Goal: Task Accomplishment & Management: Manage account settings

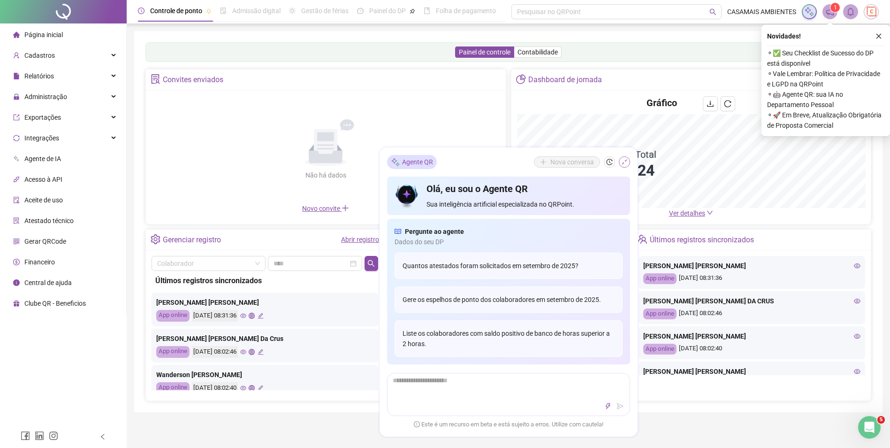
click at [624, 160] on icon "shrink" at bounding box center [624, 162] width 7 height 7
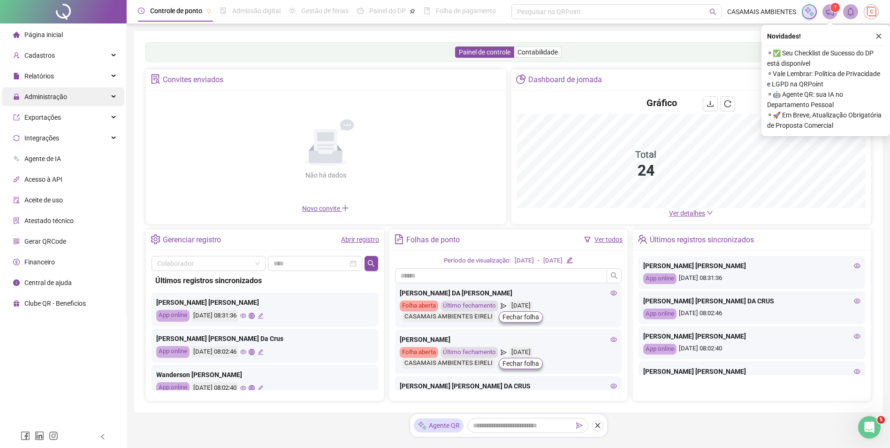
click at [69, 97] on div "Administração" at bounding box center [63, 96] width 122 height 19
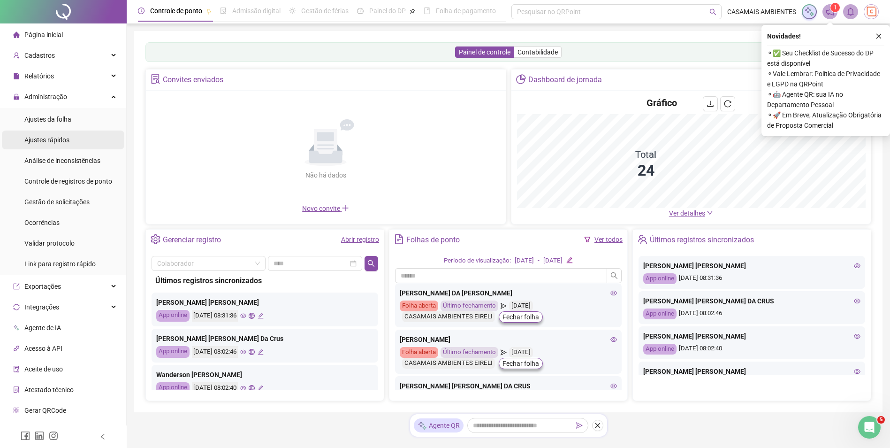
click at [55, 141] on span "Ajustes rápidos" at bounding box center [46, 140] width 45 height 8
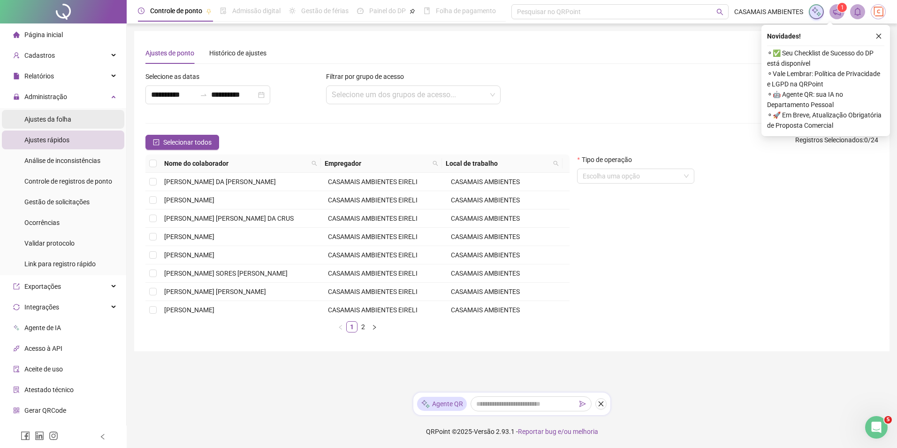
drag, startPoint x: 58, startPoint y: 122, endPoint x: 90, endPoint y: 121, distance: 31.9
click at [58, 122] on span "Ajustes da folha" at bounding box center [47, 119] width 47 height 8
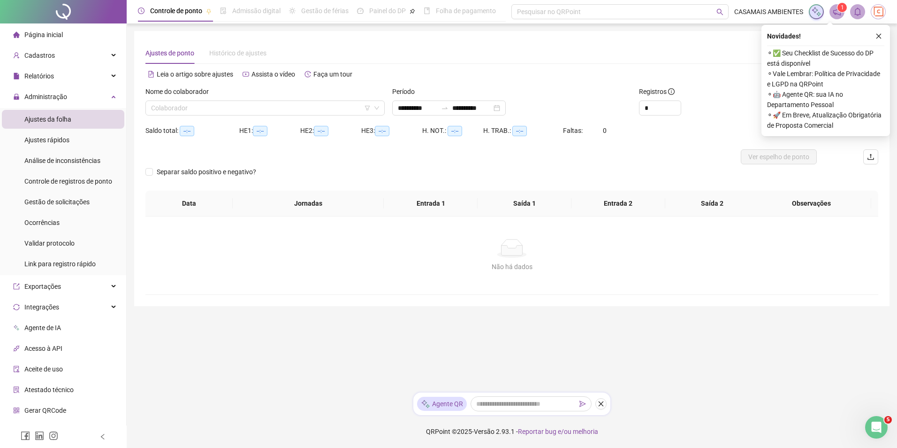
type input "**********"
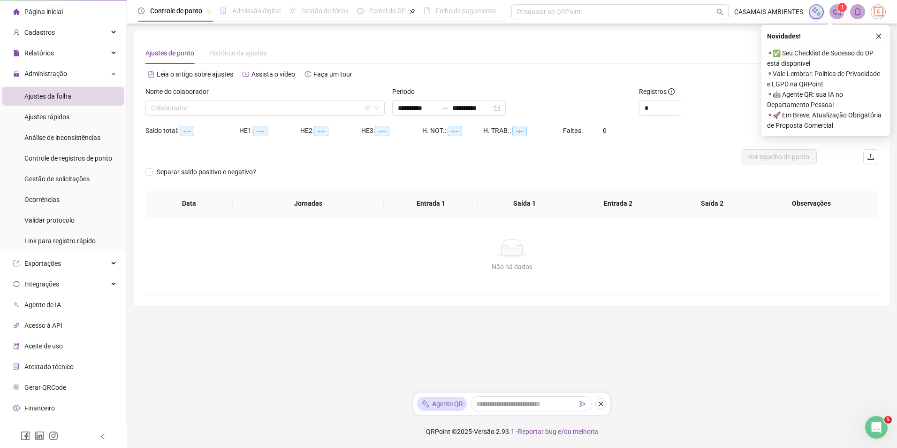
scroll to position [36, 0]
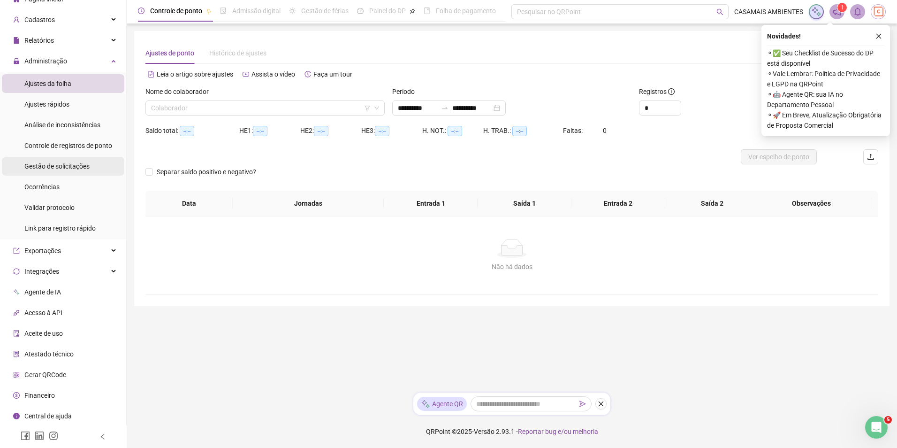
click at [70, 164] on span "Gestão de solicitações" at bounding box center [56, 166] width 65 height 8
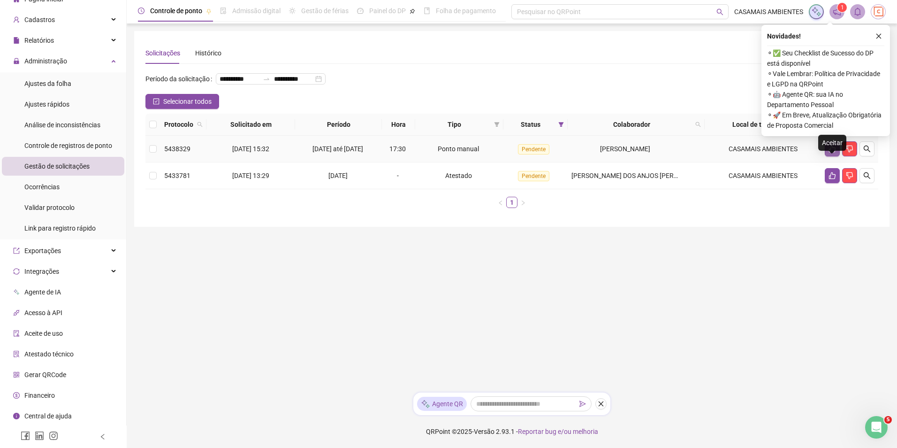
click at [831, 152] on icon "like" at bounding box center [832, 148] width 7 height 7
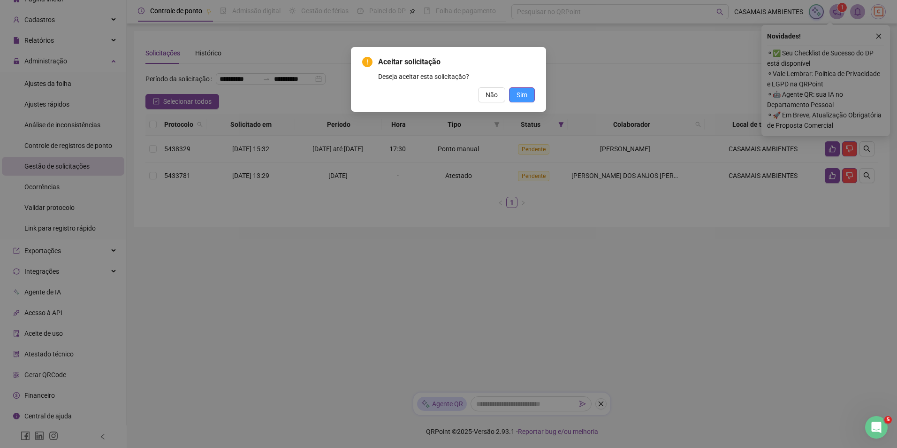
click at [523, 96] on span "Sim" at bounding box center [522, 95] width 11 height 10
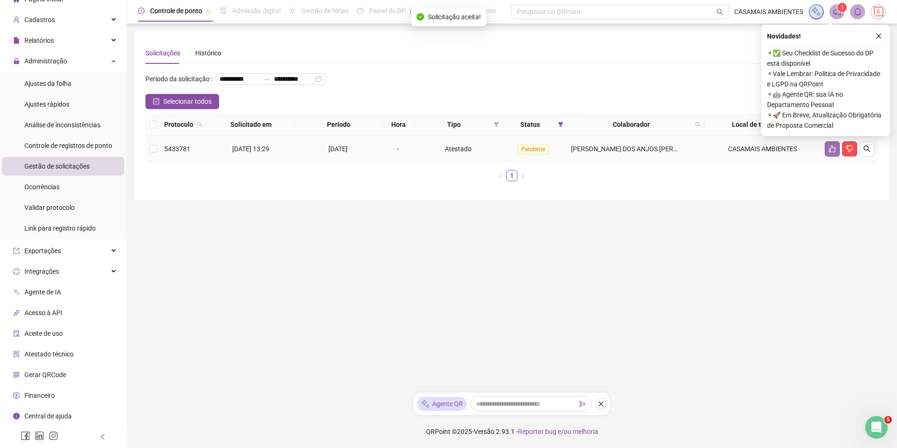
click at [827, 156] on button "button" at bounding box center [832, 148] width 15 height 15
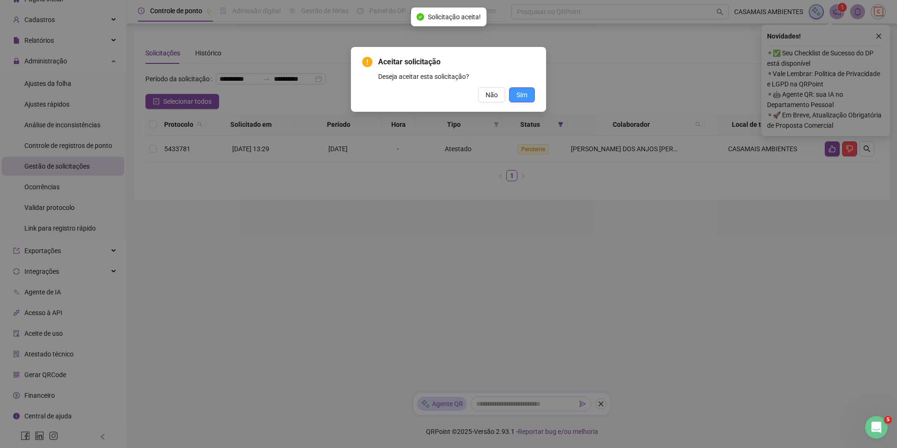
click at [523, 91] on span "Sim" at bounding box center [522, 95] width 11 height 10
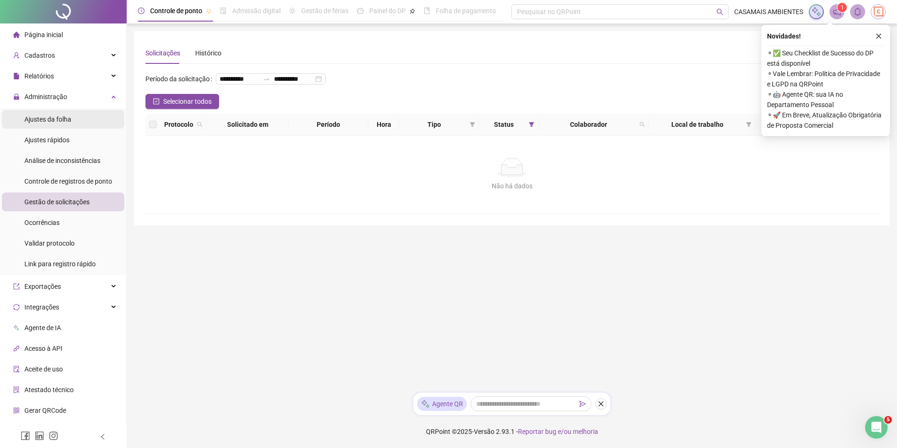
click at [61, 119] on span "Ajustes da folha" at bounding box center [47, 119] width 47 height 8
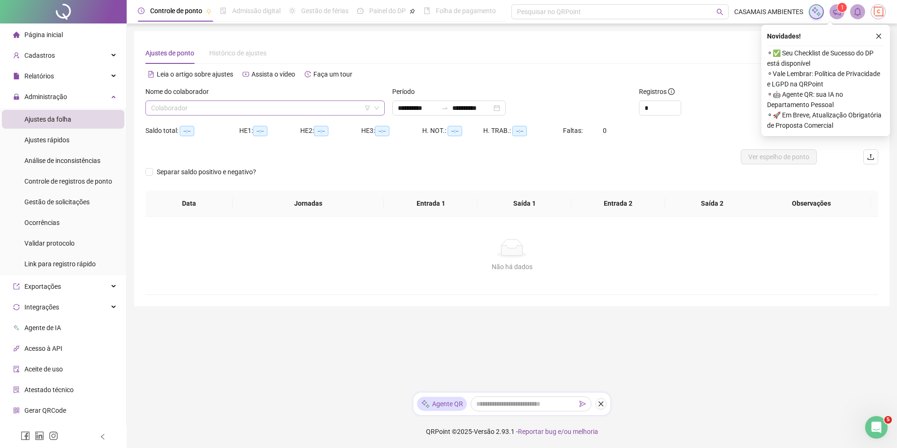
type input "**********"
click at [85, 200] on span "Gestão de solicitações" at bounding box center [56, 202] width 65 height 8
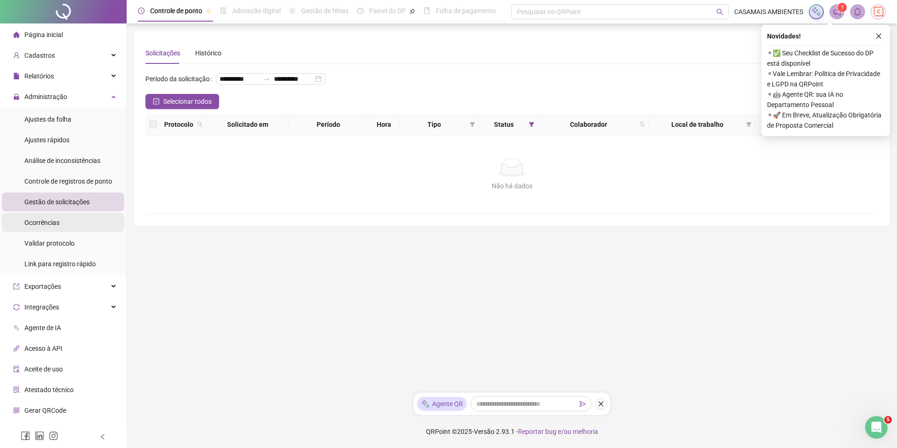
click at [55, 221] on span "Ocorrências" at bounding box center [41, 223] width 35 height 8
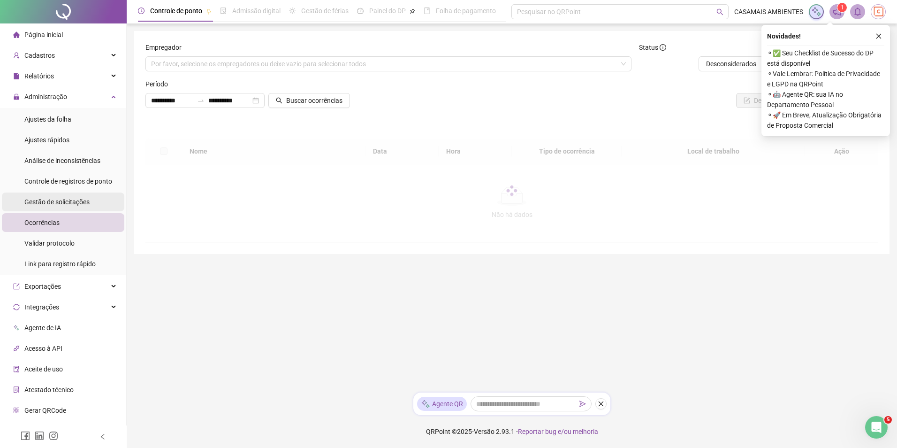
click at [61, 196] on div "Gestão de solicitações" at bounding box center [56, 201] width 65 height 19
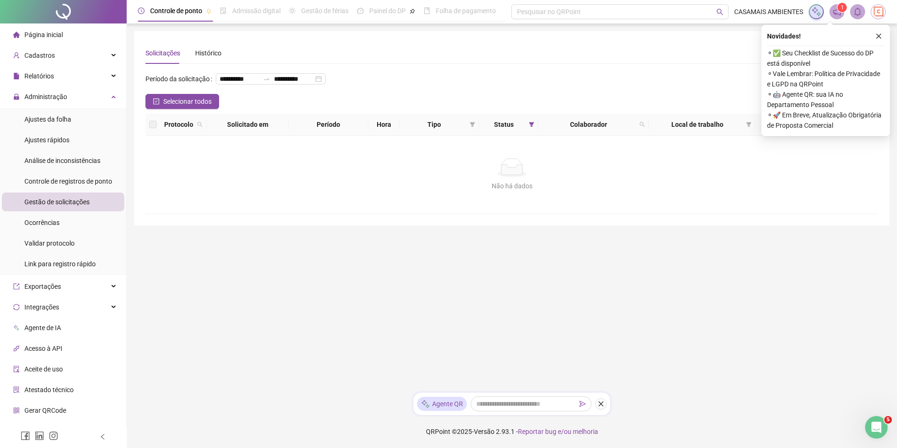
click at [60, 171] on ul "Ajustes da folha Ajustes rápidos Análise de inconsistências Controle de registr…" at bounding box center [63, 191] width 126 height 167
click at [61, 154] on div "Análise de inconsistências" at bounding box center [62, 160] width 76 height 19
